Goal: Information Seeking & Learning: Find specific page/section

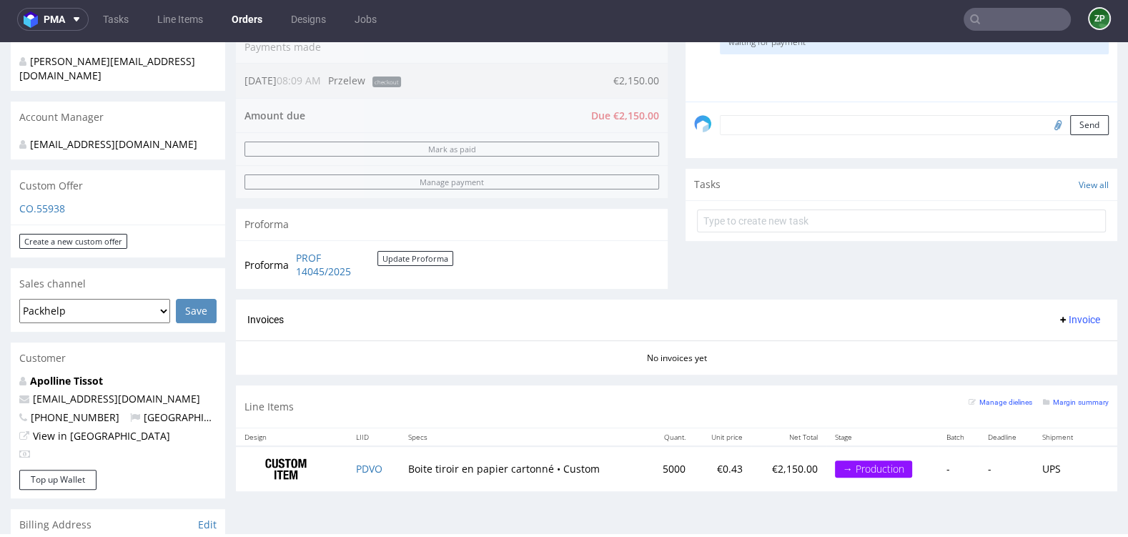
scroll to position [375, 0]
drag, startPoint x: 407, startPoint y: 463, endPoint x: 541, endPoint y: 460, distance: 134.4
click at [541, 460] on td "Boite tiroir en papier cartonné • Custom" at bounding box center [523, 467] width 247 height 45
copy td "Boite tiroir en papier cartonné"
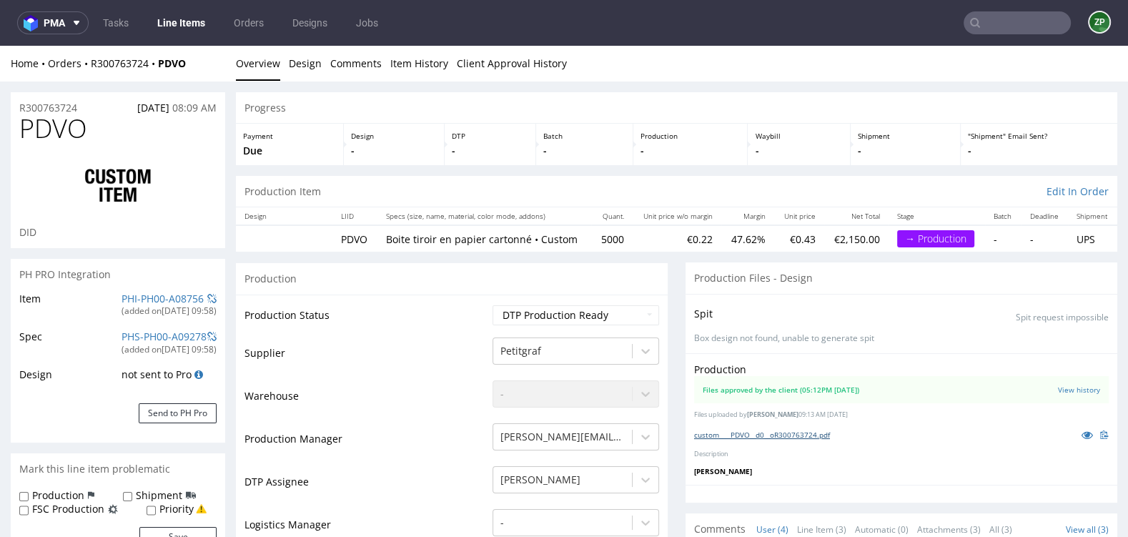
click at [789, 431] on link "custom____PDVO__d0__oR300763724.pdf" at bounding box center [762, 435] width 136 height 10
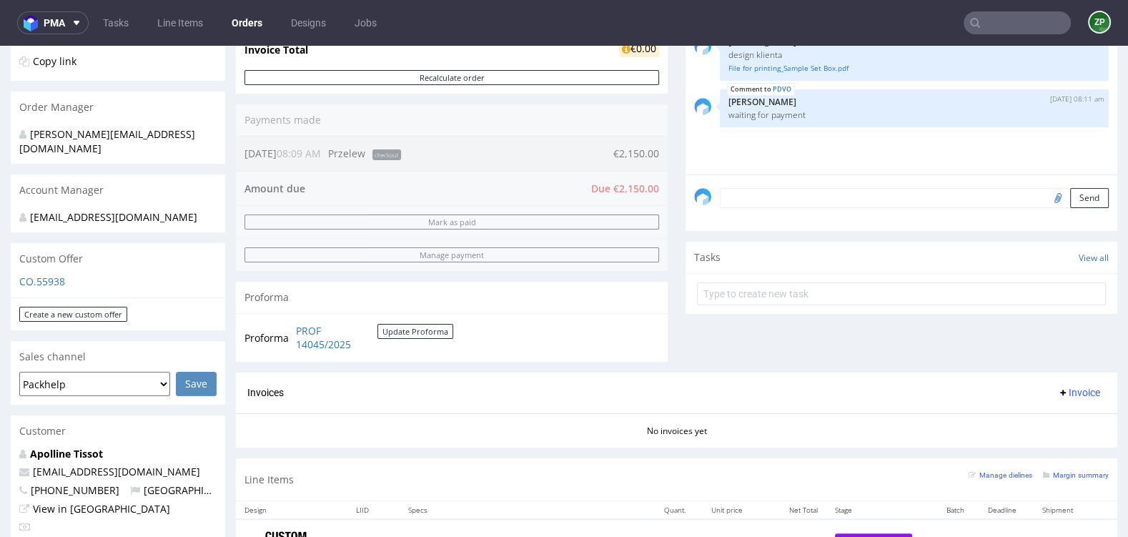
scroll to position [524, 0]
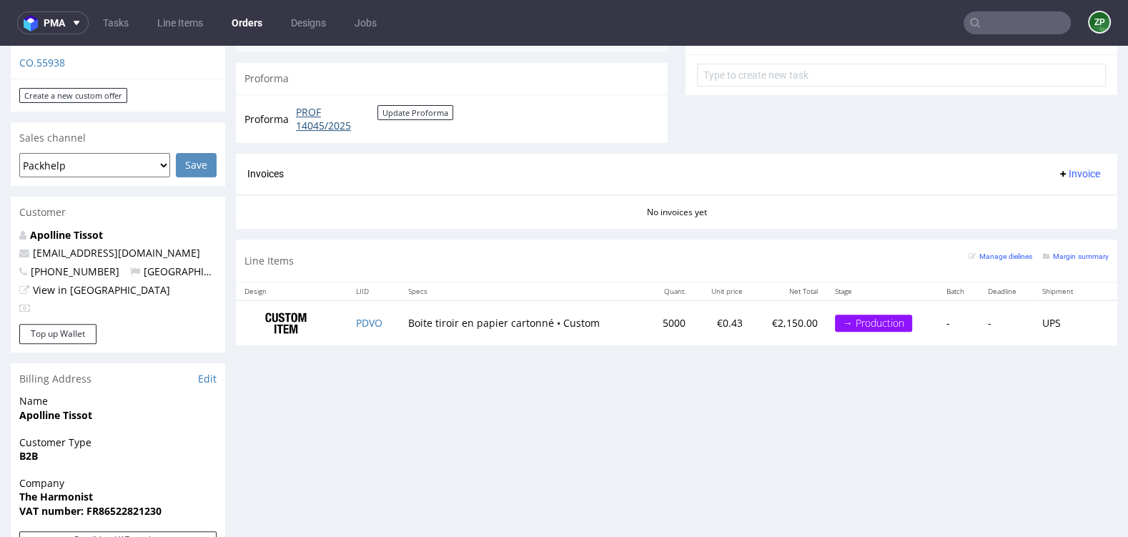
click at [311, 107] on link "PROF 14045/2025" at bounding box center [337, 119] width 82 height 28
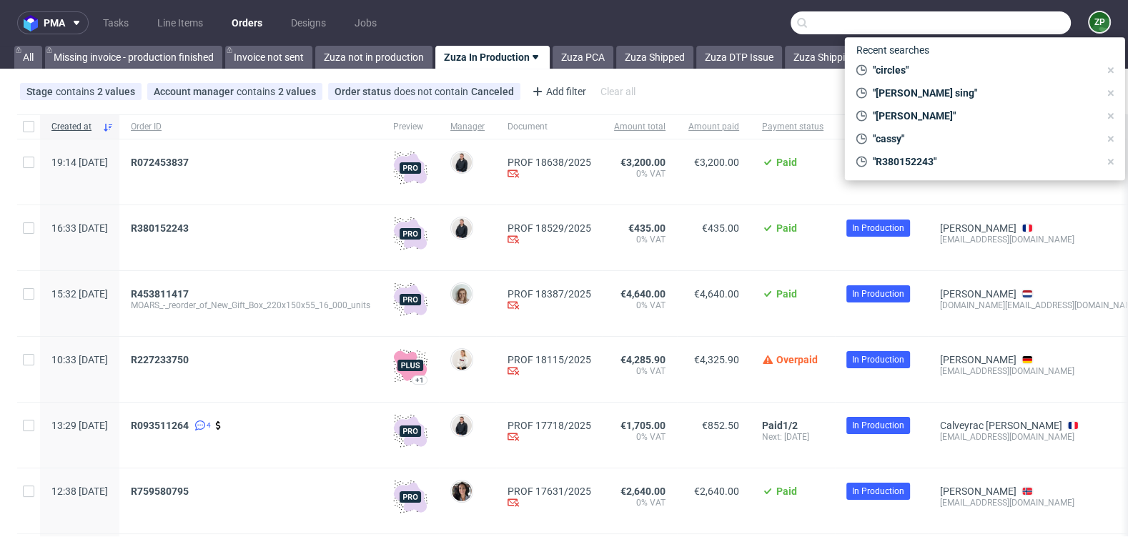
click at [1000, 19] on input "text" at bounding box center [931, 22] width 280 height 23
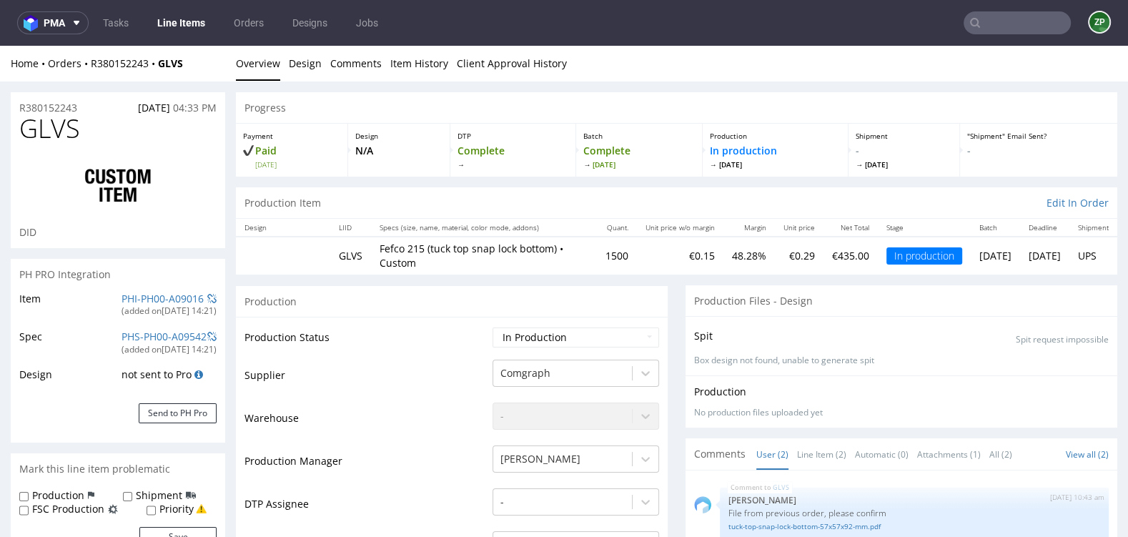
scroll to position [566, 0]
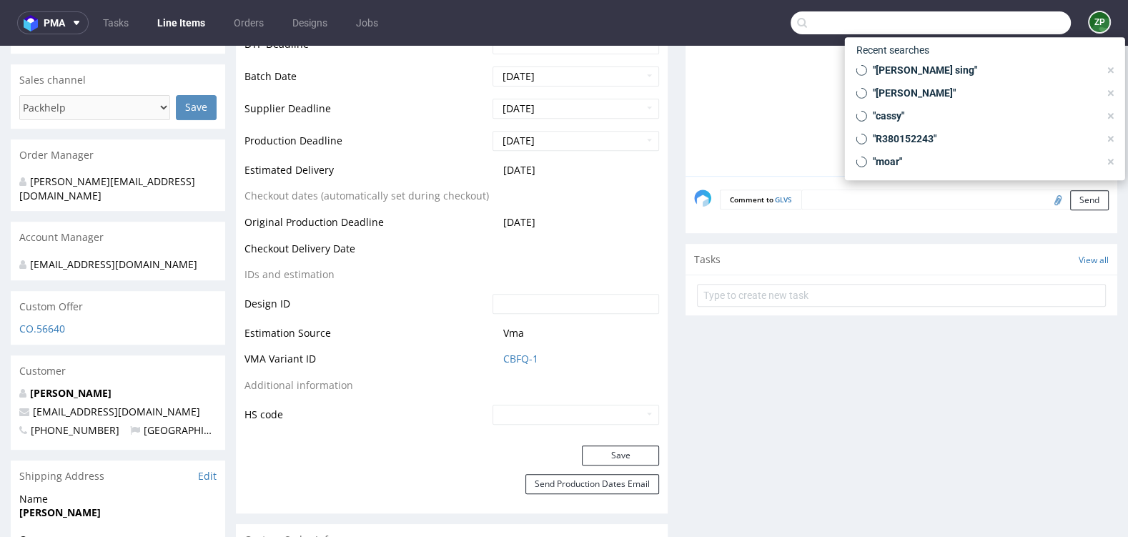
click at [1017, 27] on input "text" at bounding box center [931, 22] width 280 height 23
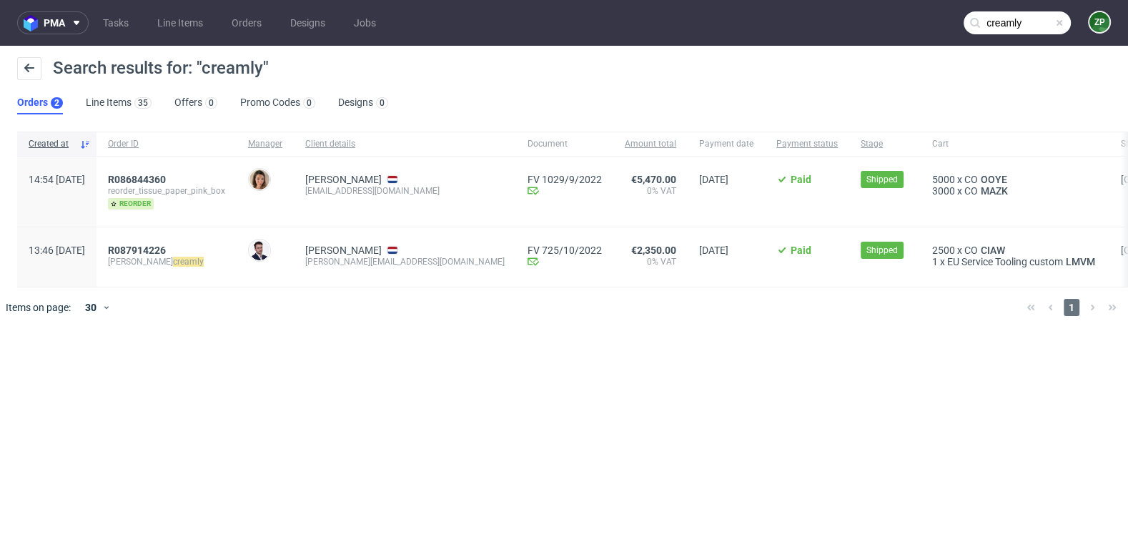
click at [1041, 20] on input "creamly" at bounding box center [1017, 22] width 107 height 23
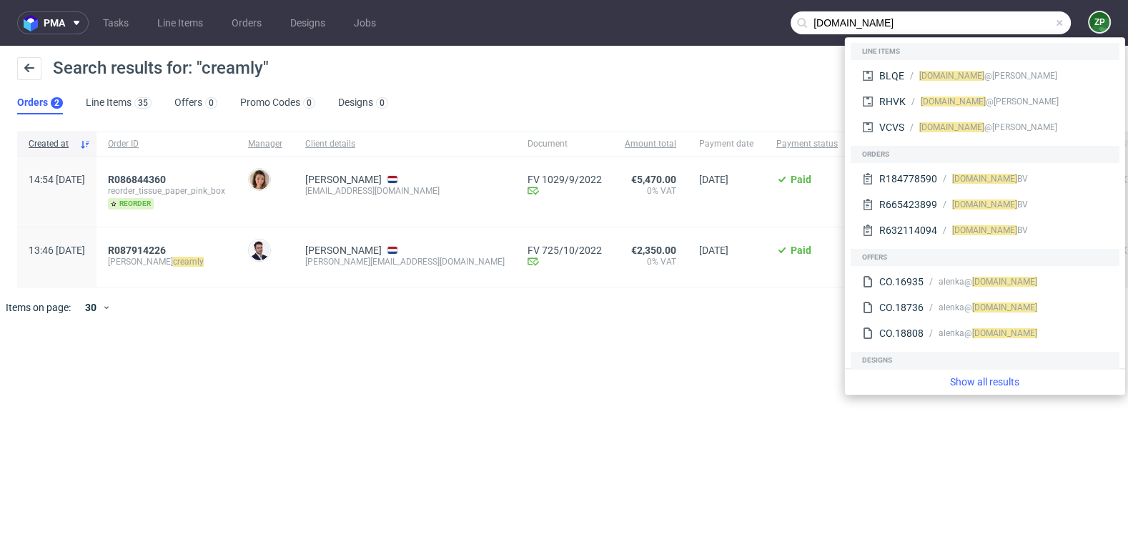
type input "cream.ly"
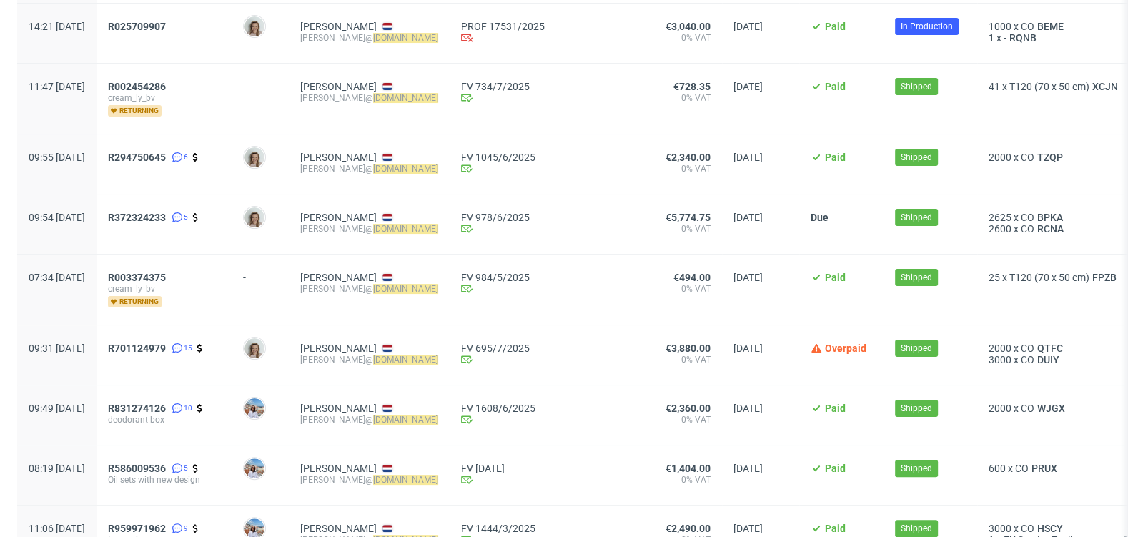
scroll to position [331, 0]
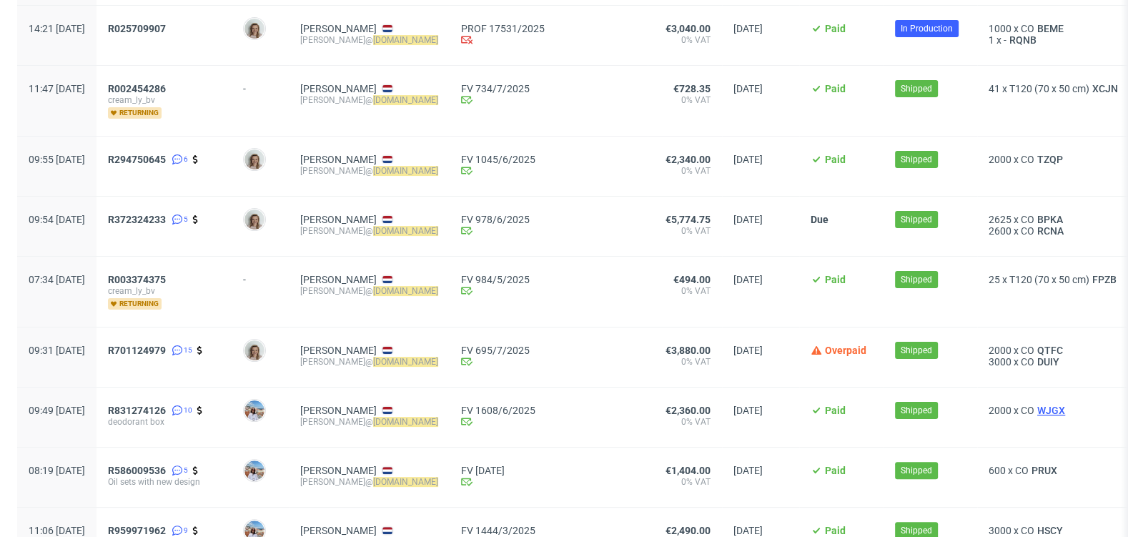
click at [1035, 405] on span "WJGX" at bounding box center [1052, 410] width 34 height 11
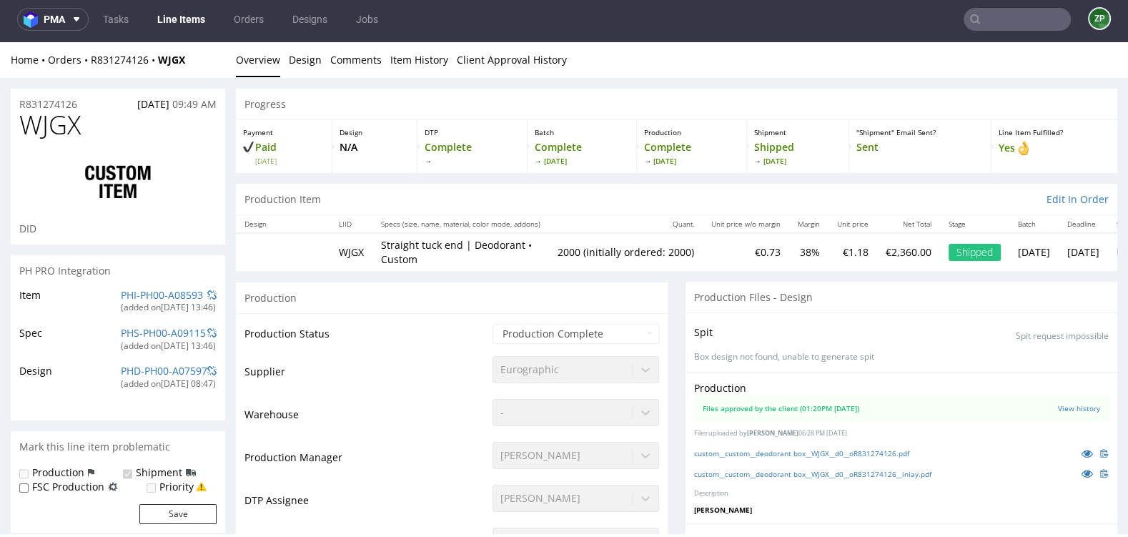
scroll to position [272, 0]
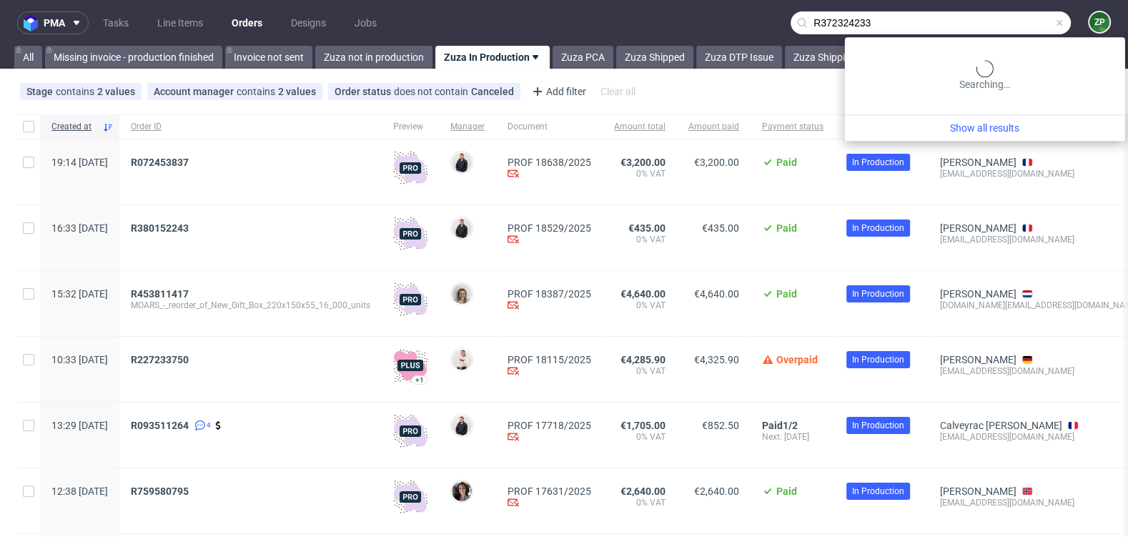
type input "R372324233"
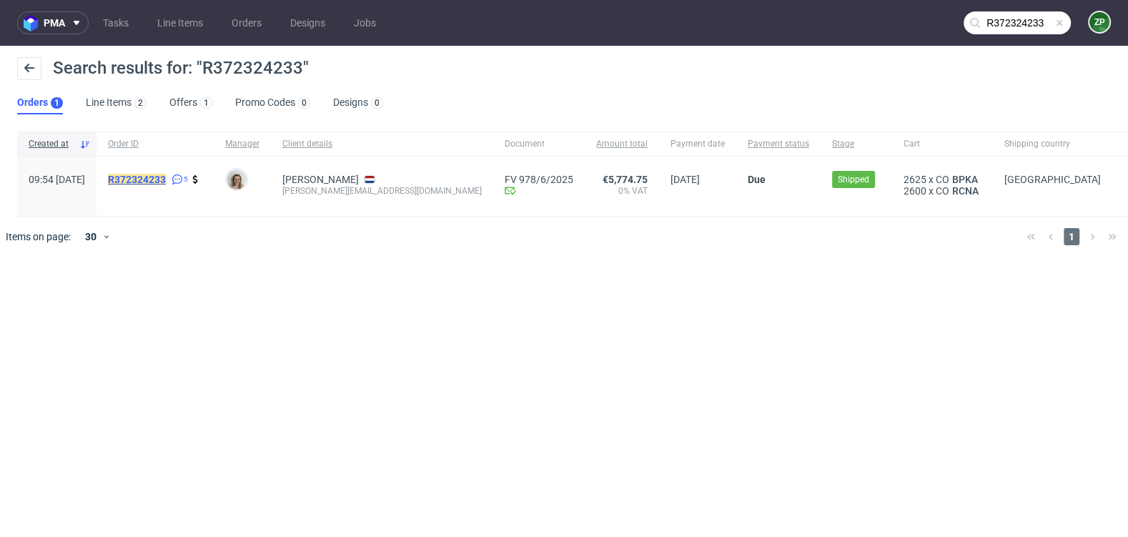
click at [166, 175] on mark "R372324233" at bounding box center [137, 179] width 58 height 11
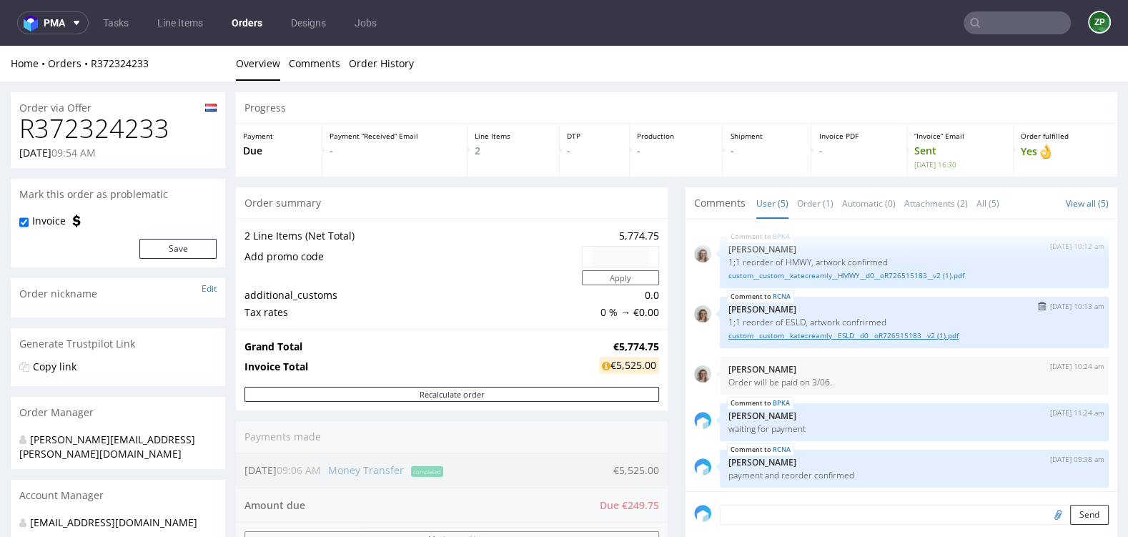
click at [835, 331] on link "custom__custom__katecreamly__ESLD__d0__oR726515183__v2 (1).pdf" at bounding box center [915, 335] width 372 height 11
click at [1016, 19] on input "text" at bounding box center [1017, 22] width 107 height 23
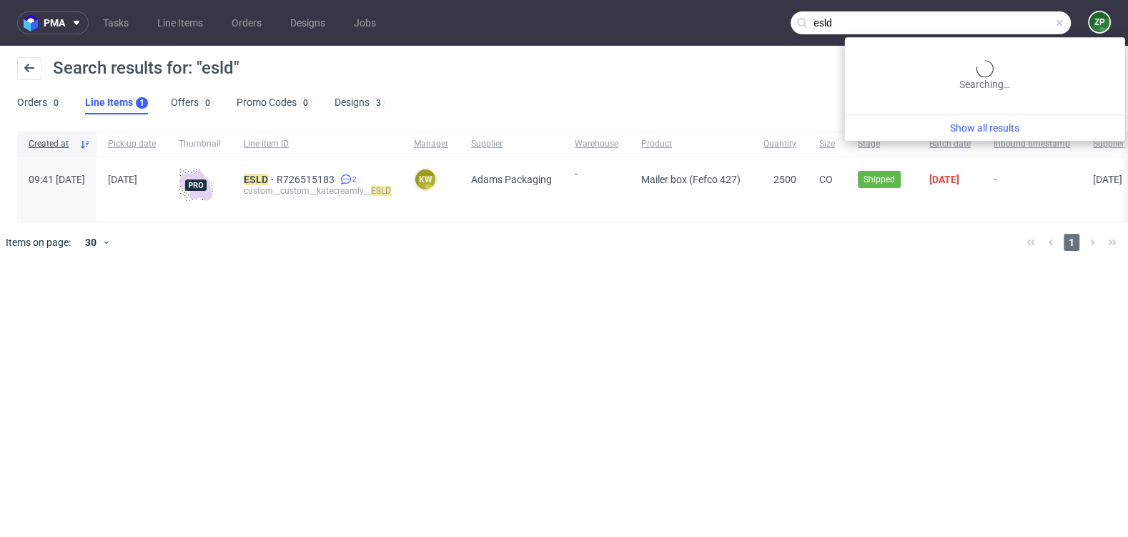
click at [1008, 24] on input "esld" at bounding box center [931, 22] width 280 height 23
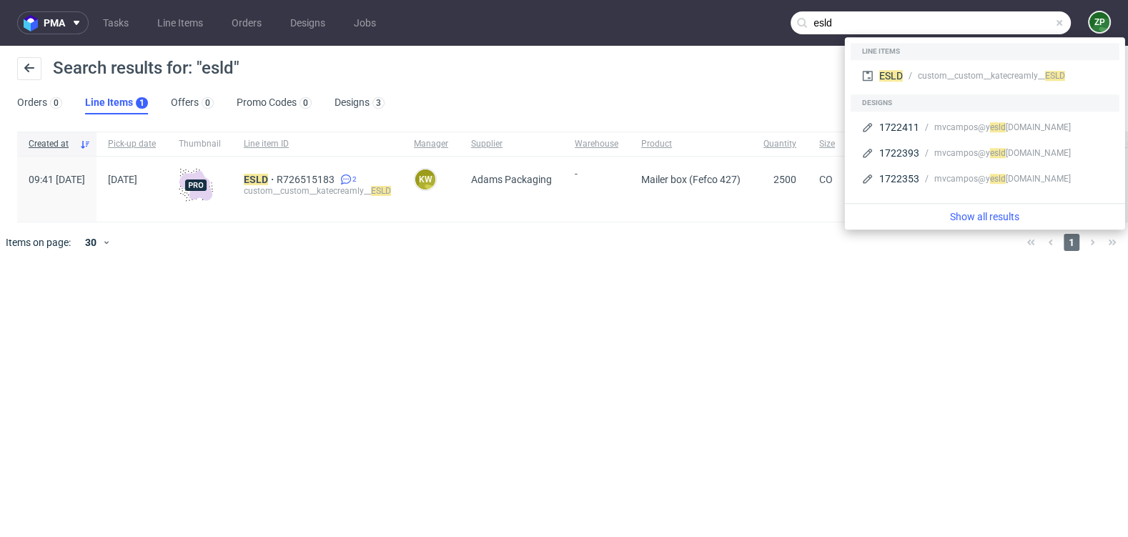
paste input "R372324233"
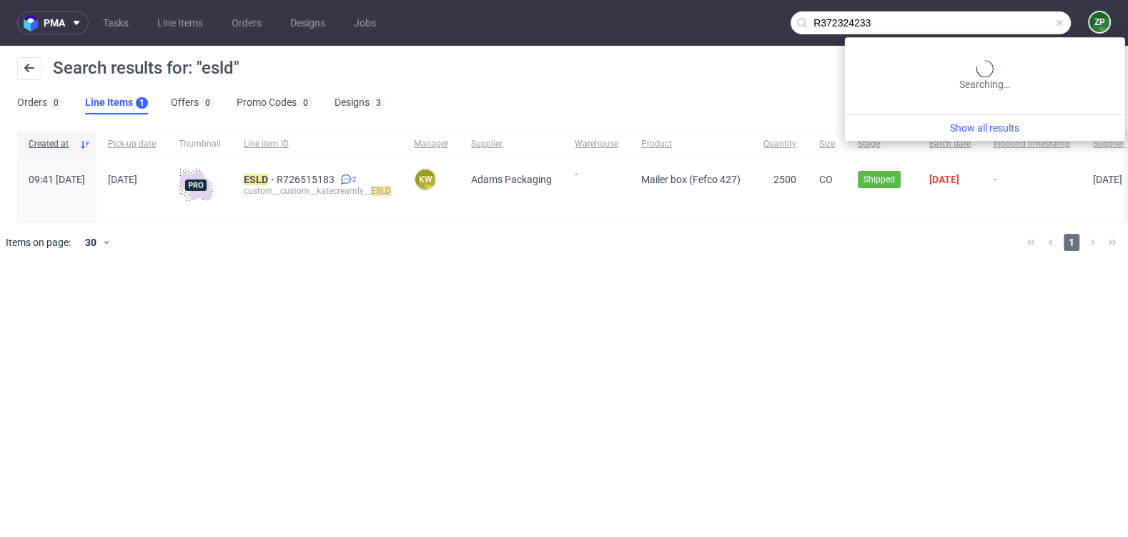
type input "R372324233"
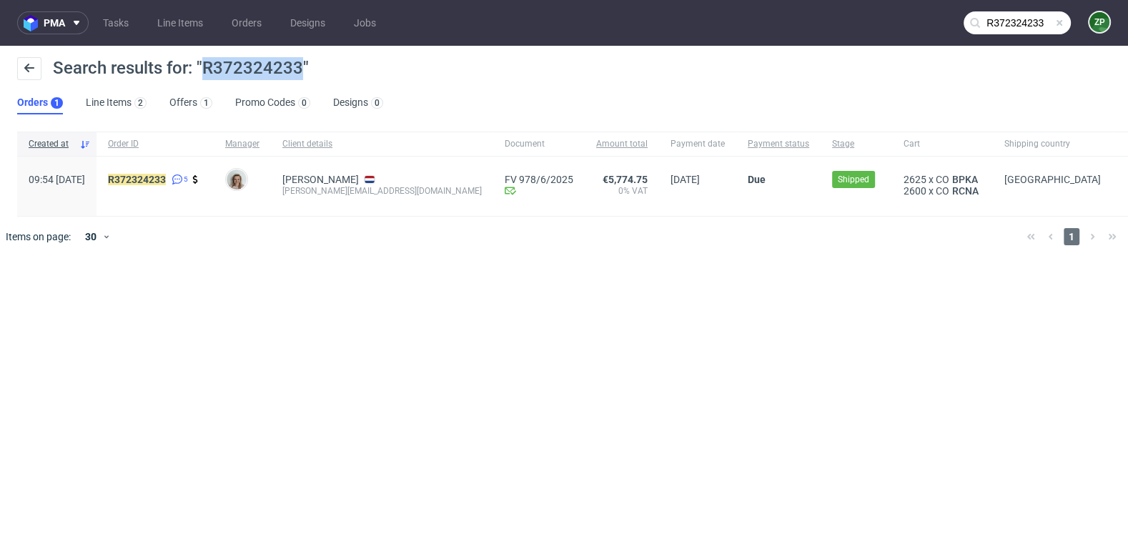
drag, startPoint x: 202, startPoint y: 66, endPoint x: 298, endPoint y: 65, distance: 95.8
click at [298, 65] on span "Search results for: "R372324233"" at bounding box center [181, 68] width 256 height 20
copy span "R372324233"
click at [166, 183] on mark "R372324233" at bounding box center [137, 179] width 58 height 11
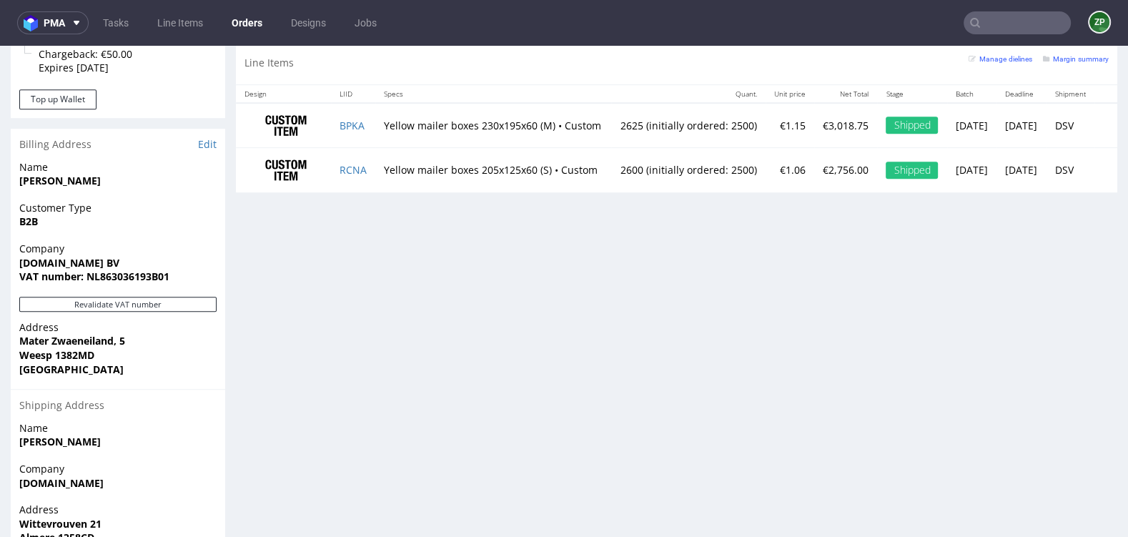
scroll to position [799, 0]
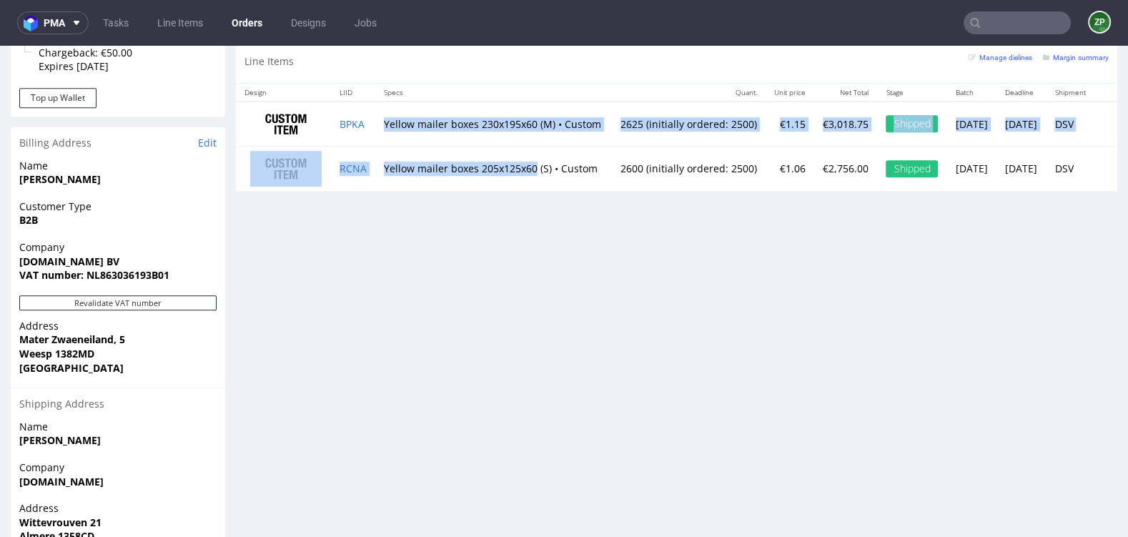
drag, startPoint x: 385, startPoint y: 107, endPoint x: 543, endPoint y: 157, distance: 165.1
click at [543, 157] on tbody "BPKA Yellow mailer boxes 230x195x60 (M) • Custom 2625 (initially ordered: 2500)…" at bounding box center [677, 146] width 882 height 89
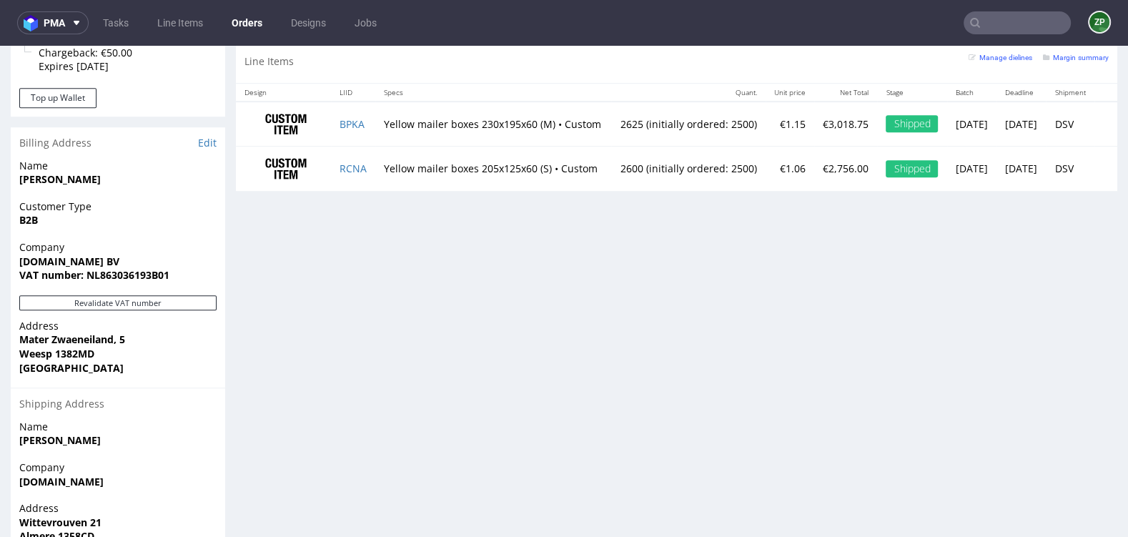
click at [301, 24] on link "Designs" at bounding box center [308, 22] width 52 height 23
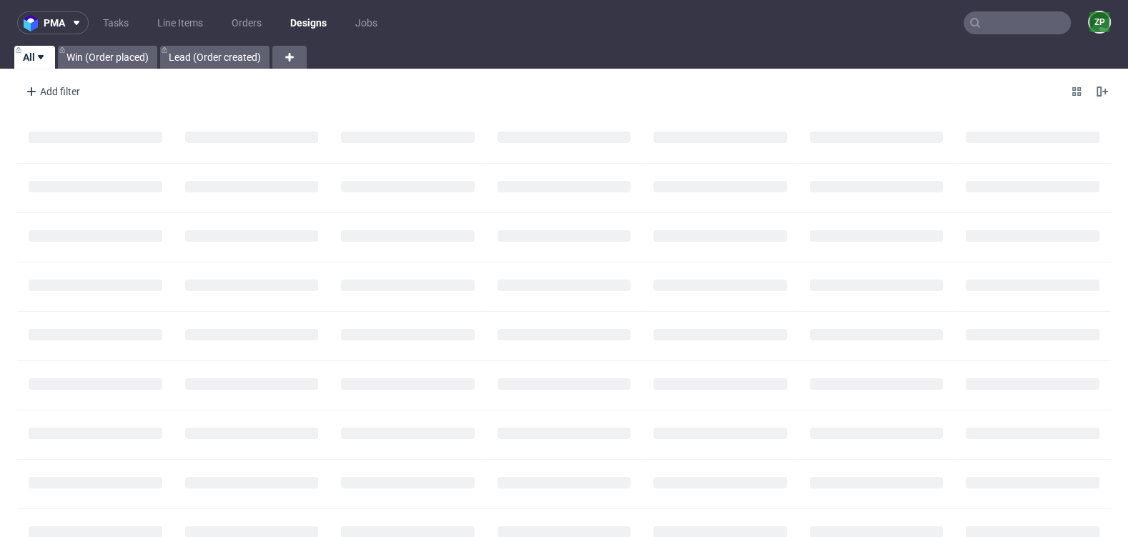
click at [223, 24] on ul "Tasks Line Items Orders Designs Jobs" at bounding box center [240, 22] width 303 height 23
click at [236, 26] on link "Orders" at bounding box center [246, 22] width 47 height 23
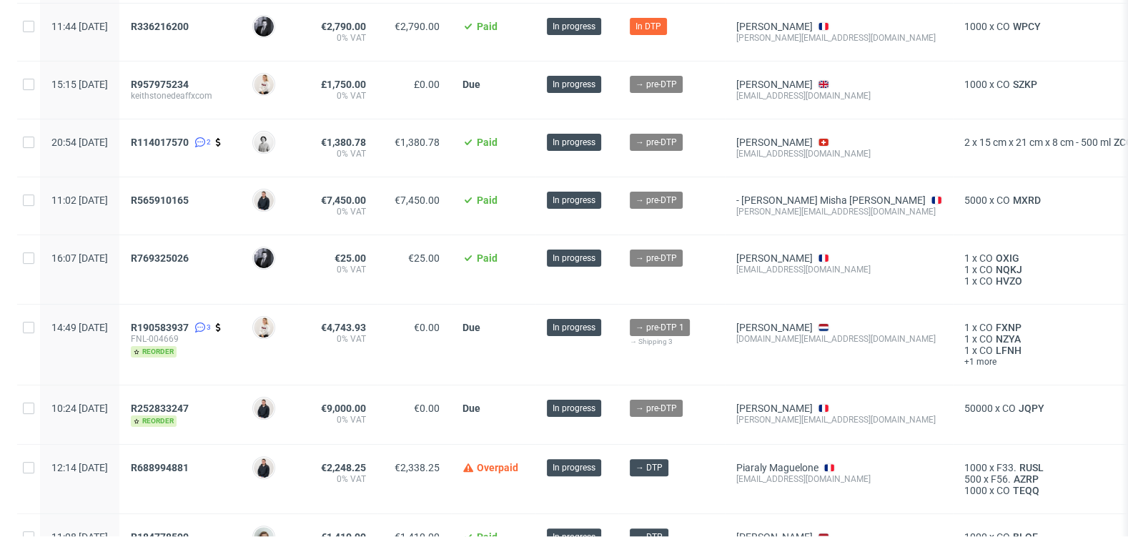
scroll to position [467, 0]
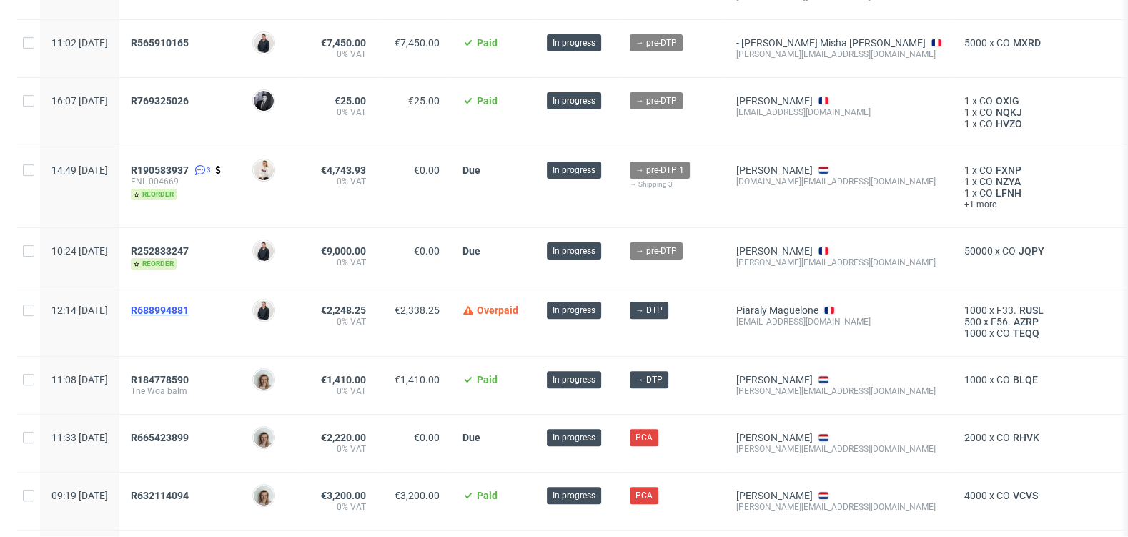
click at [189, 305] on span "R688994881" at bounding box center [160, 310] width 58 height 11
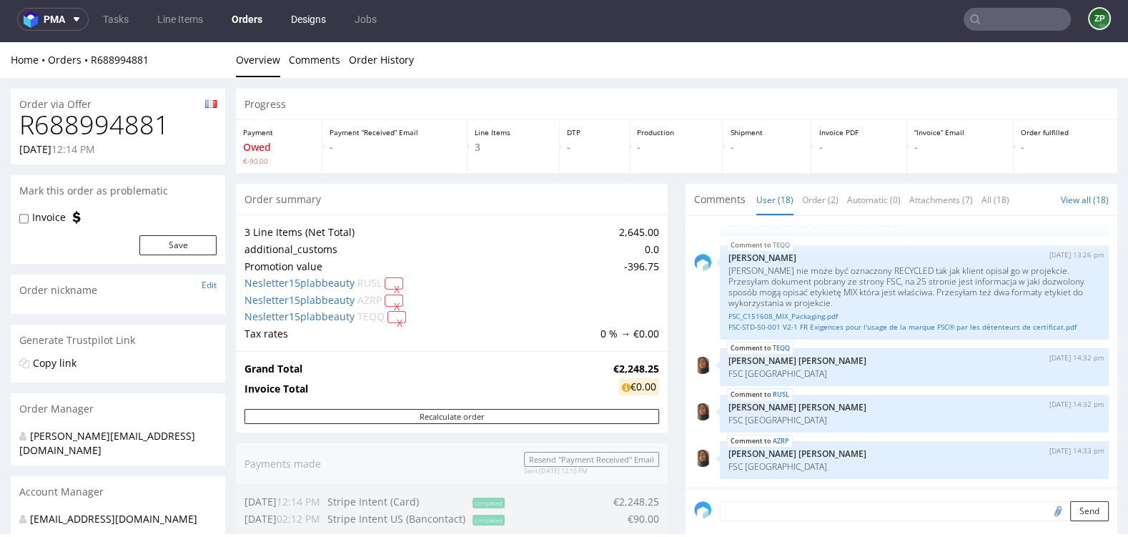
click at [305, 15] on link "Designs" at bounding box center [308, 19] width 52 height 23
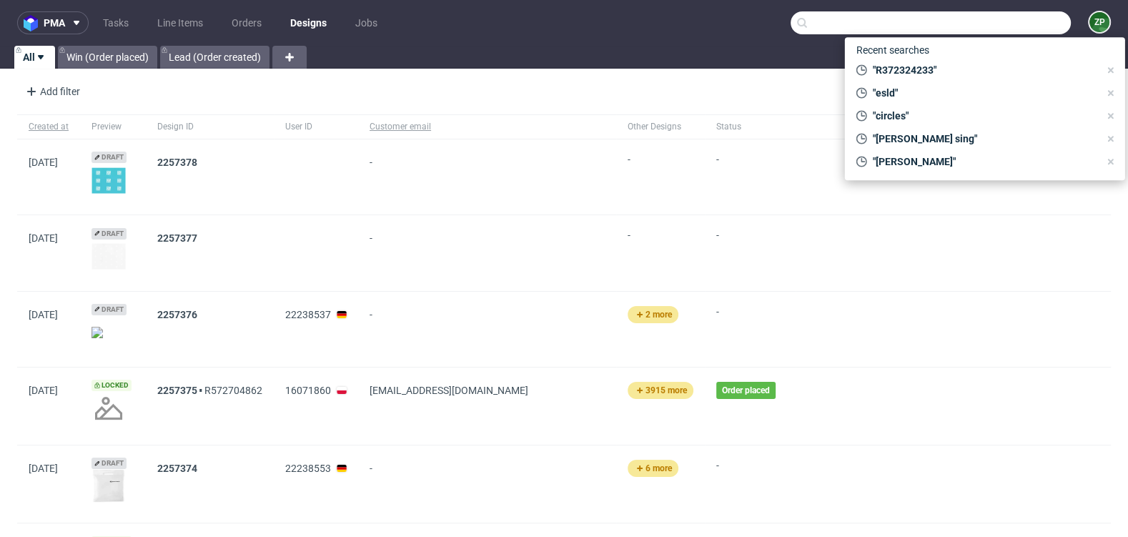
click at [1032, 27] on input "text" at bounding box center [931, 22] width 280 height 23
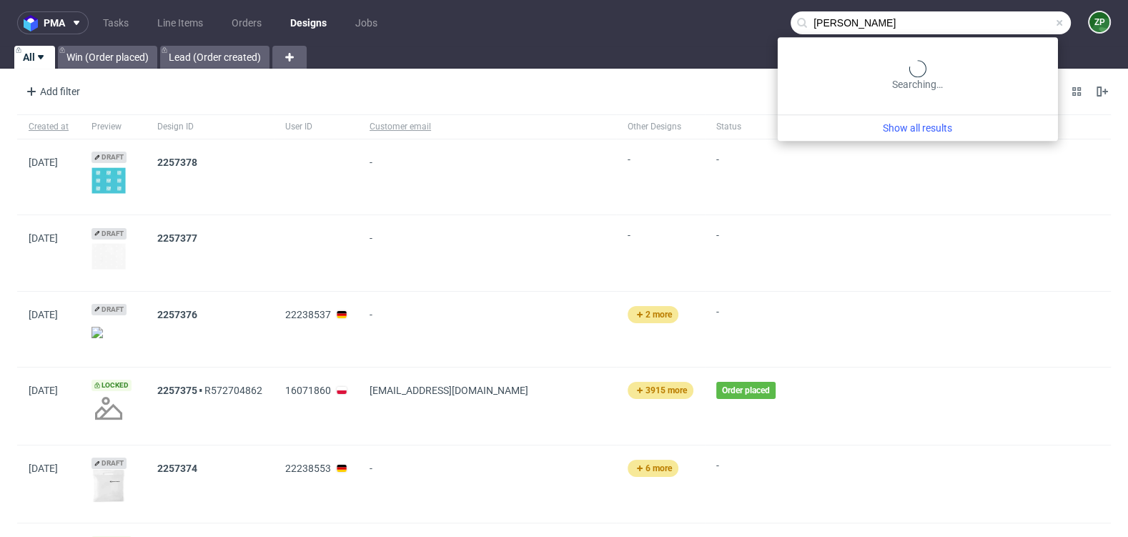
type input "fanny dubus"
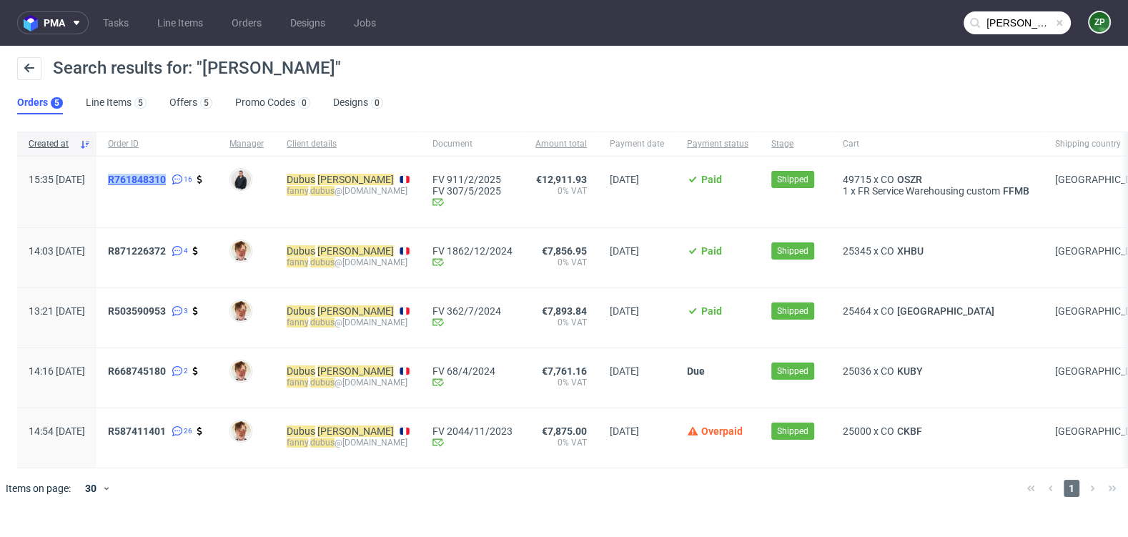
click at [166, 174] on span "R761848310" at bounding box center [137, 179] width 58 height 11
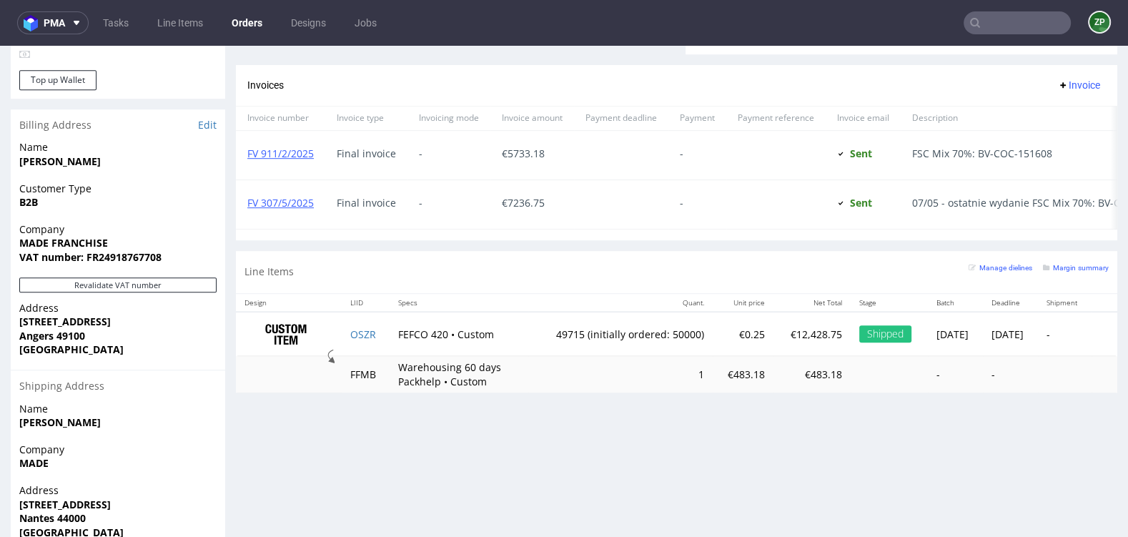
scroll to position [779, 0]
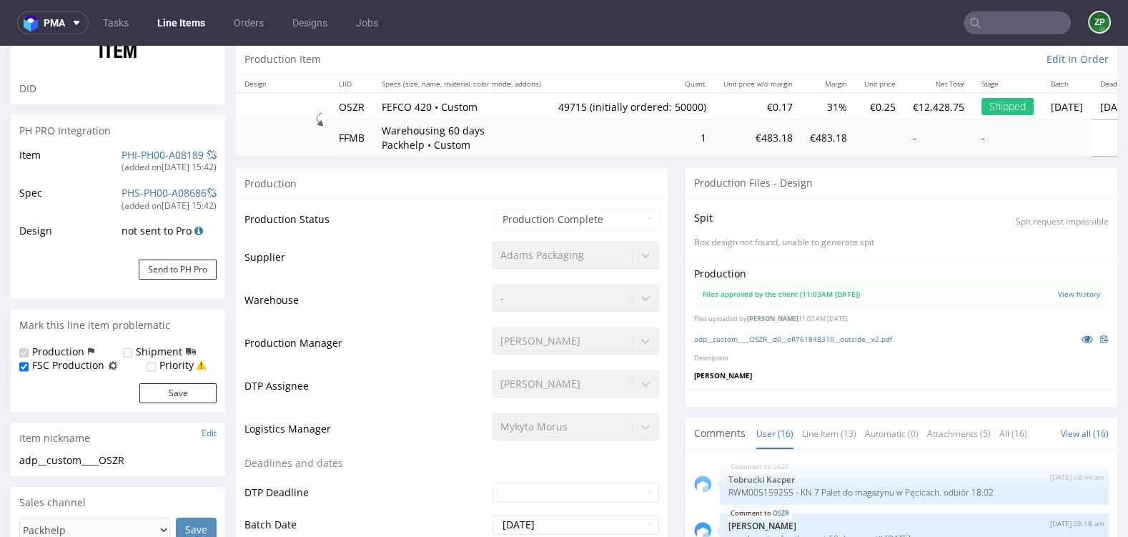
scroll to position [155, 0]
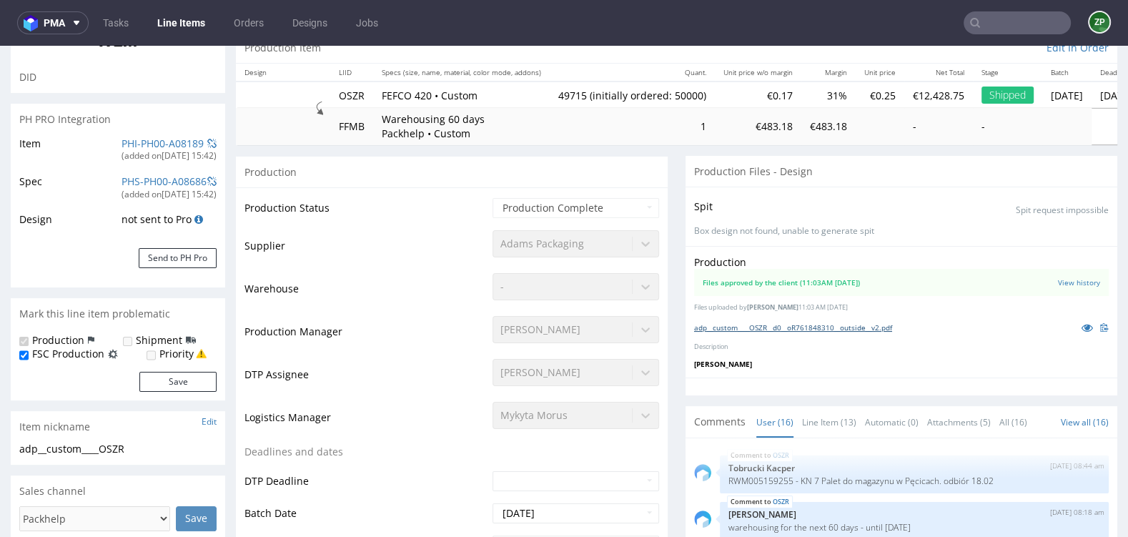
click at [882, 323] on link "adp__custom____OSZR__d0__oR761848310__outside__v2.pdf" at bounding box center [793, 327] width 198 height 10
click at [977, 27] on input "text" at bounding box center [1017, 22] width 107 height 23
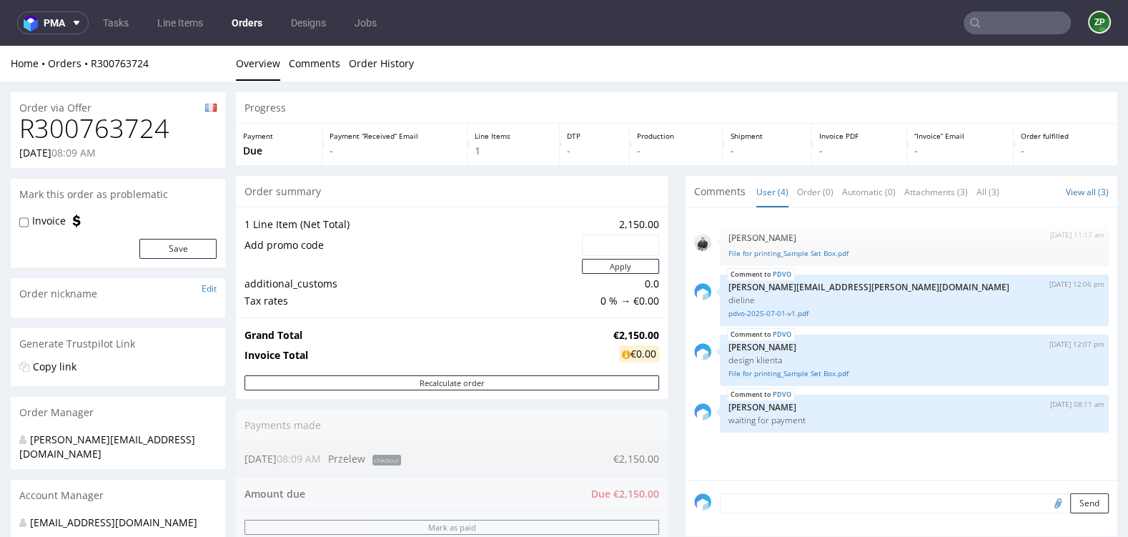
scroll to position [524, 0]
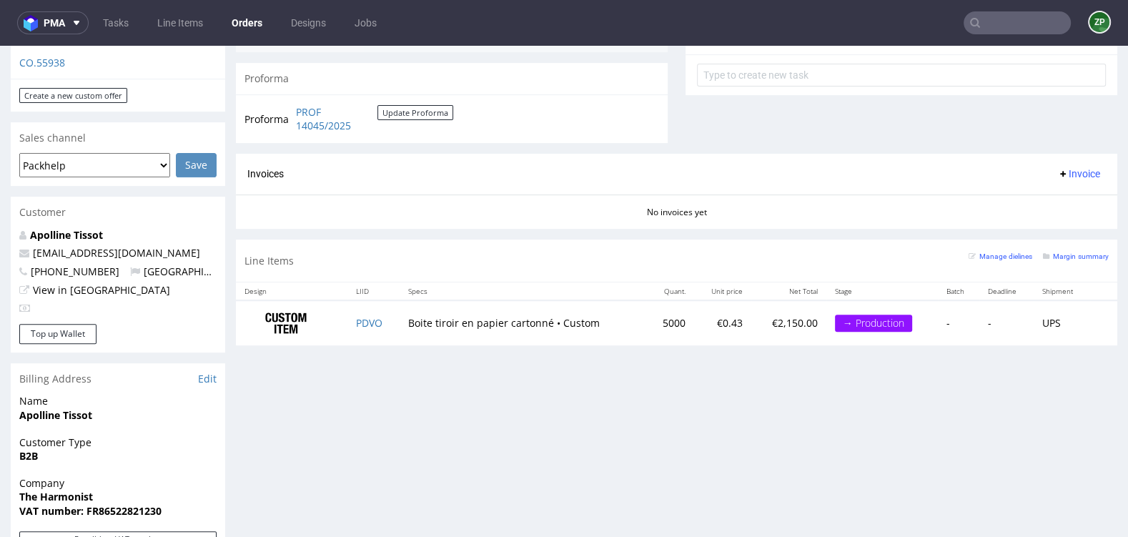
click at [989, 29] on input "text" at bounding box center [1017, 22] width 107 height 23
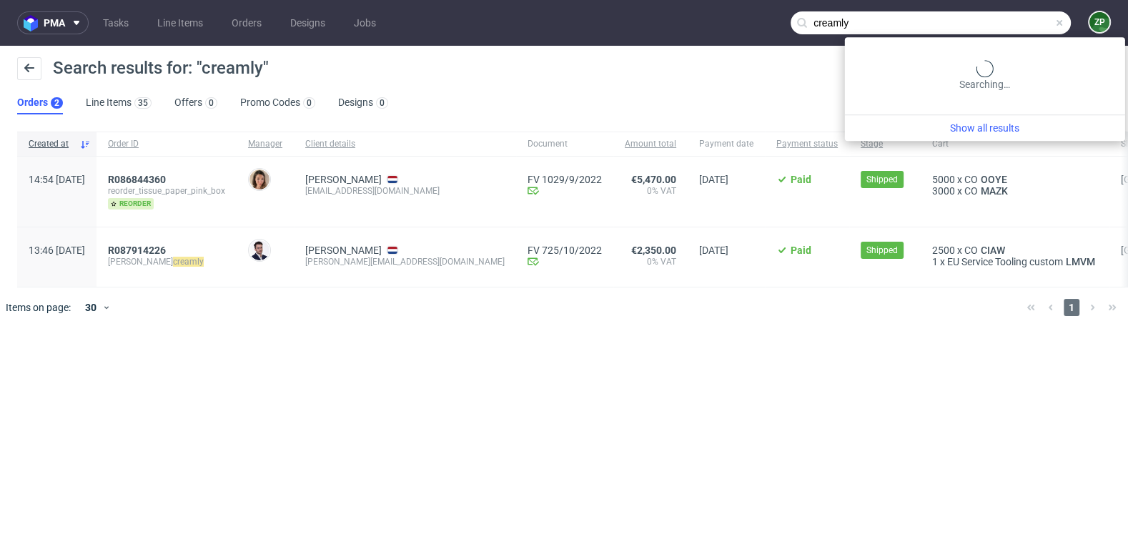
click at [1035, 26] on input "creamly" at bounding box center [931, 22] width 280 height 23
type input "cream.ly"
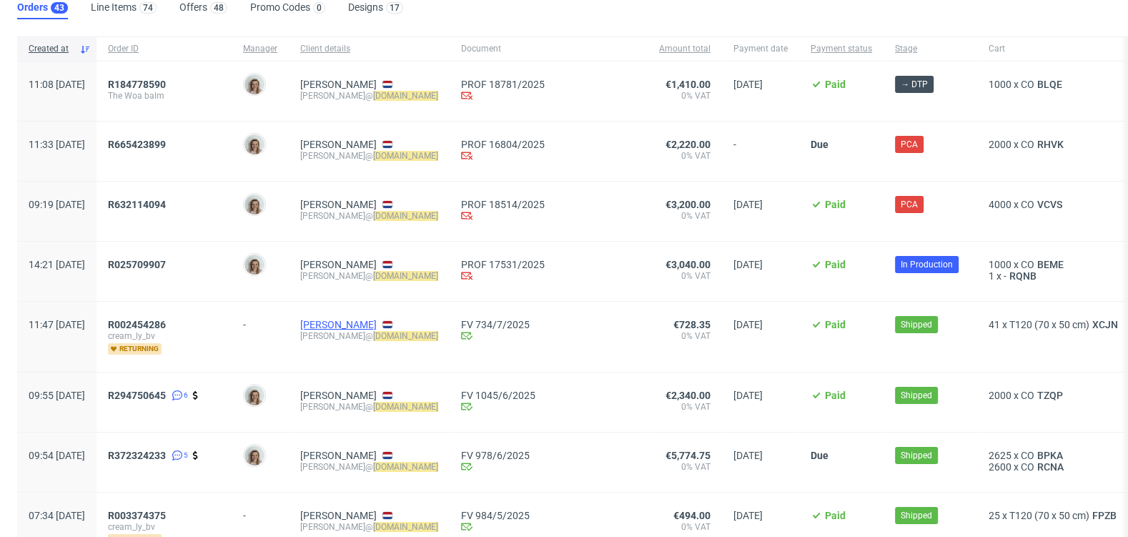
scroll to position [119, 0]
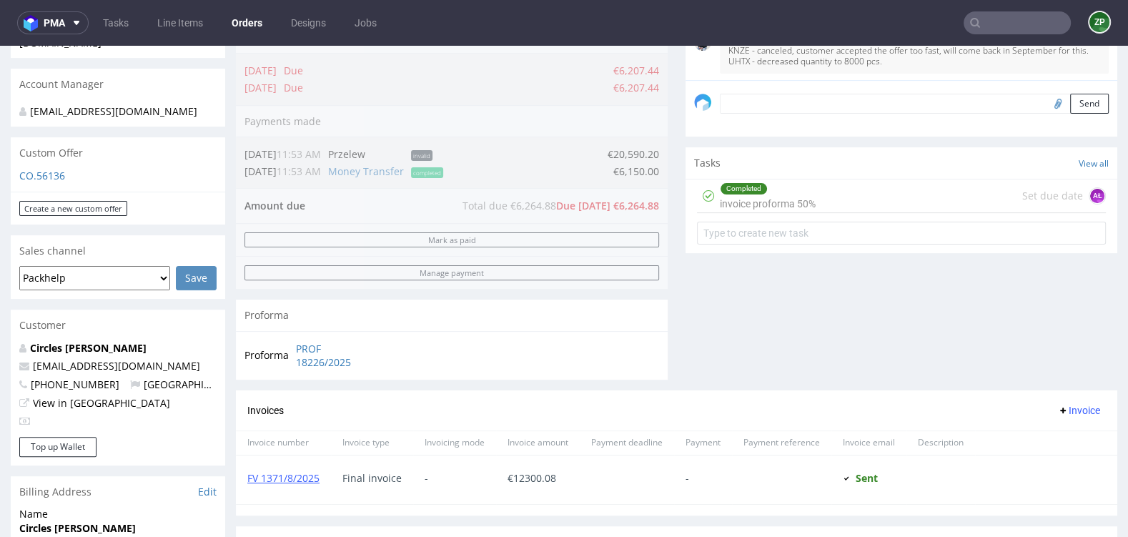
scroll to position [268, 0]
